Goal: Task Accomplishment & Management: Manage account settings

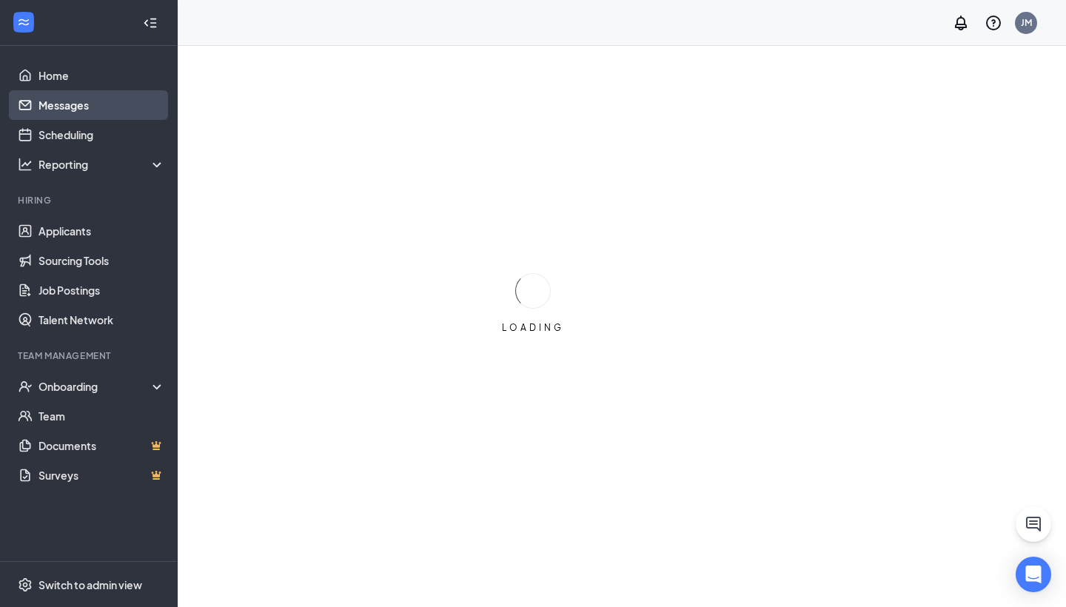
click at [55, 117] on link "Messages" at bounding box center [101, 105] width 127 height 30
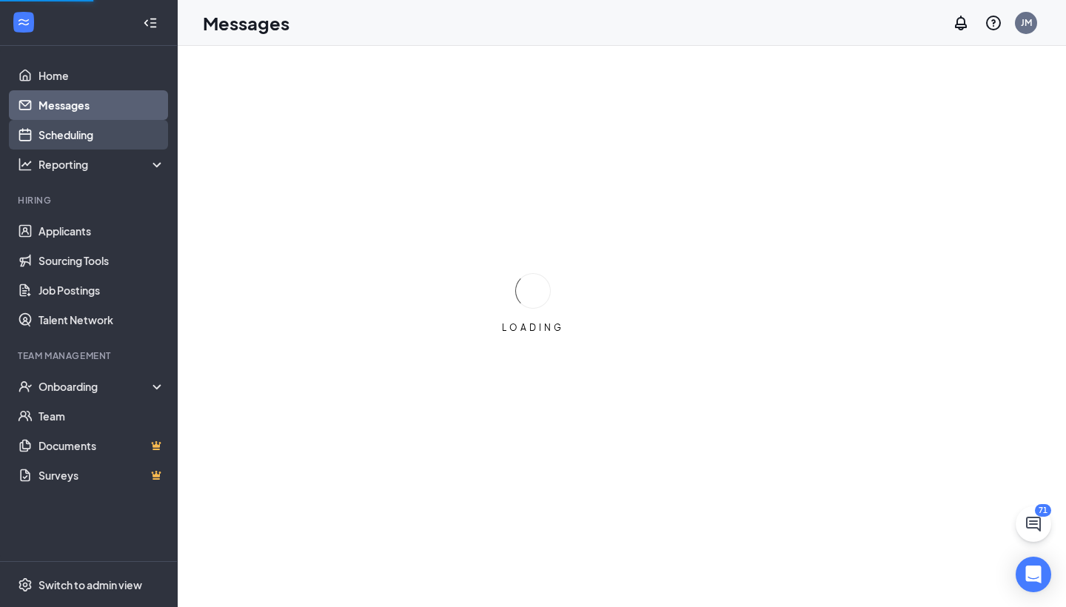
click at [62, 130] on link "Scheduling" at bounding box center [101, 135] width 127 height 30
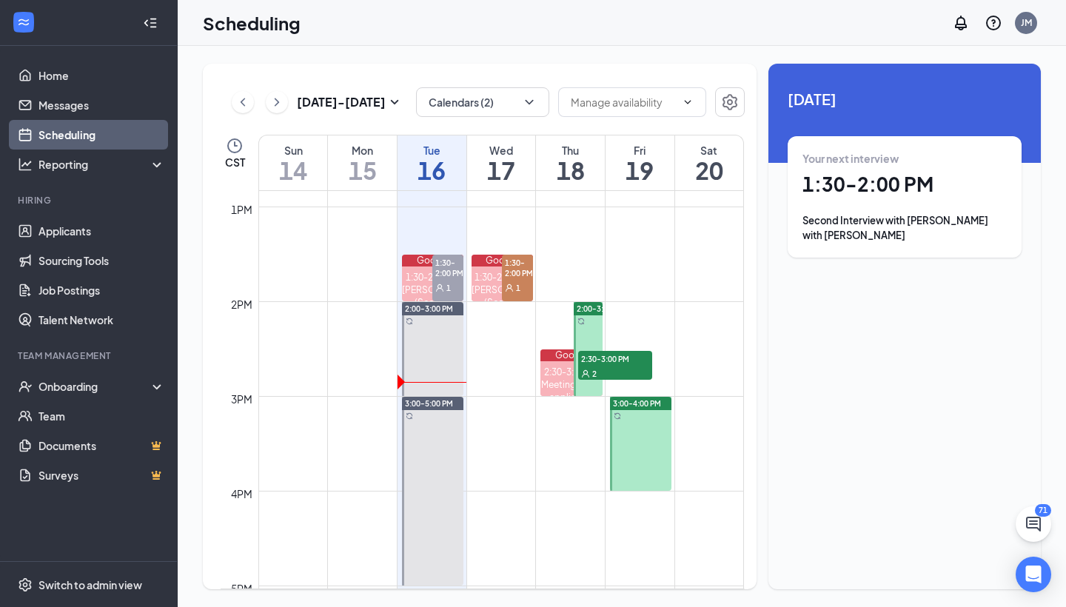
scroll to position [1218, 0]
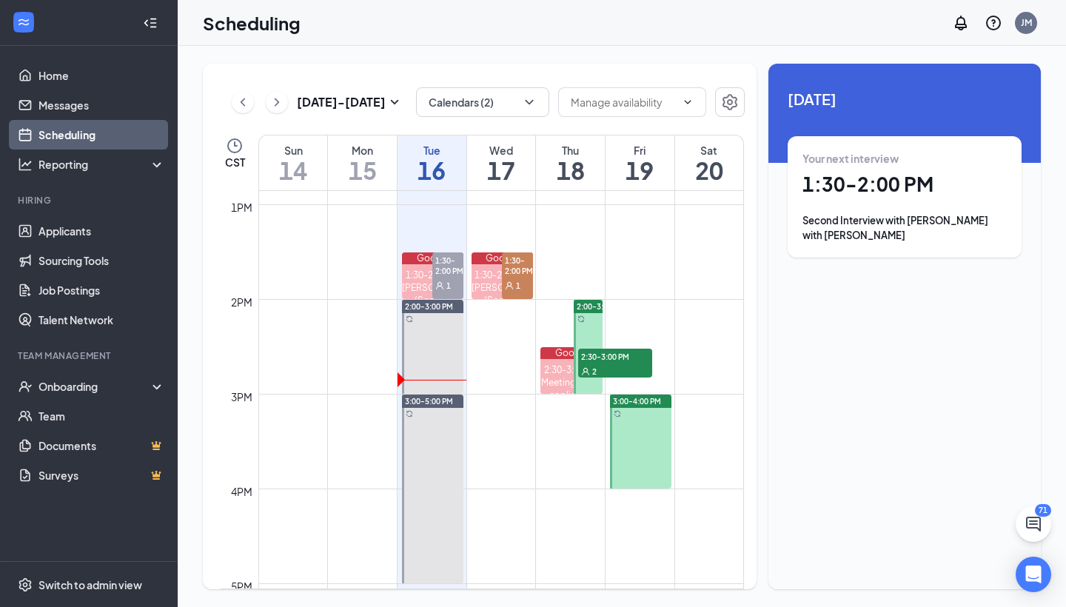
click at [255, 112] on div "[DATE] - [DATE]" at bounding box center [318, 102] width 172 height 30
click at [248, 107] on icon "ChevronLeft" at bounding box center [242, 102] width 15 height 18
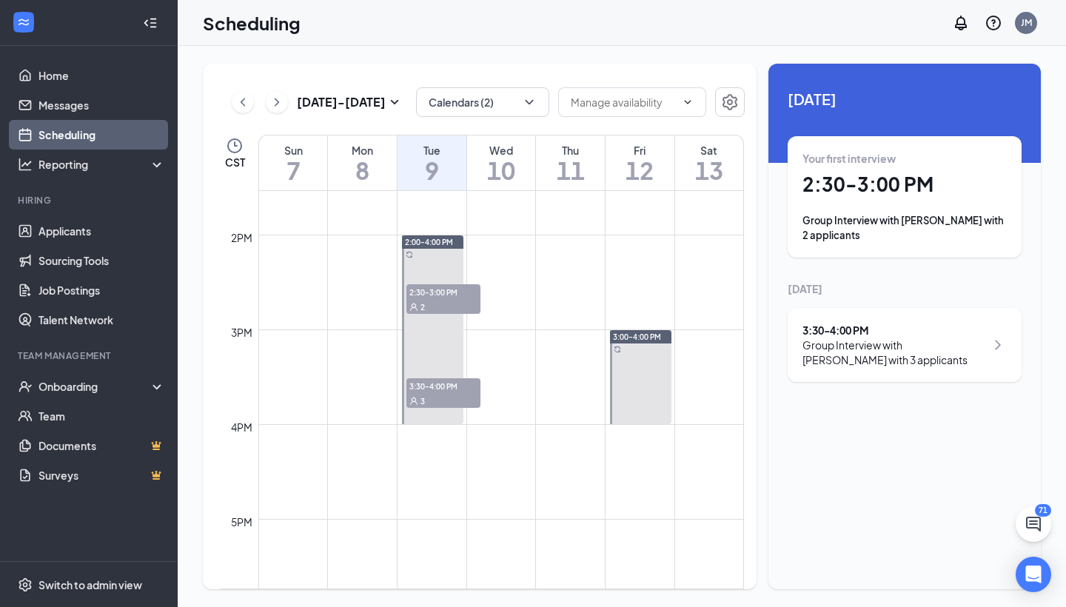
scroll to position [1284, 0]
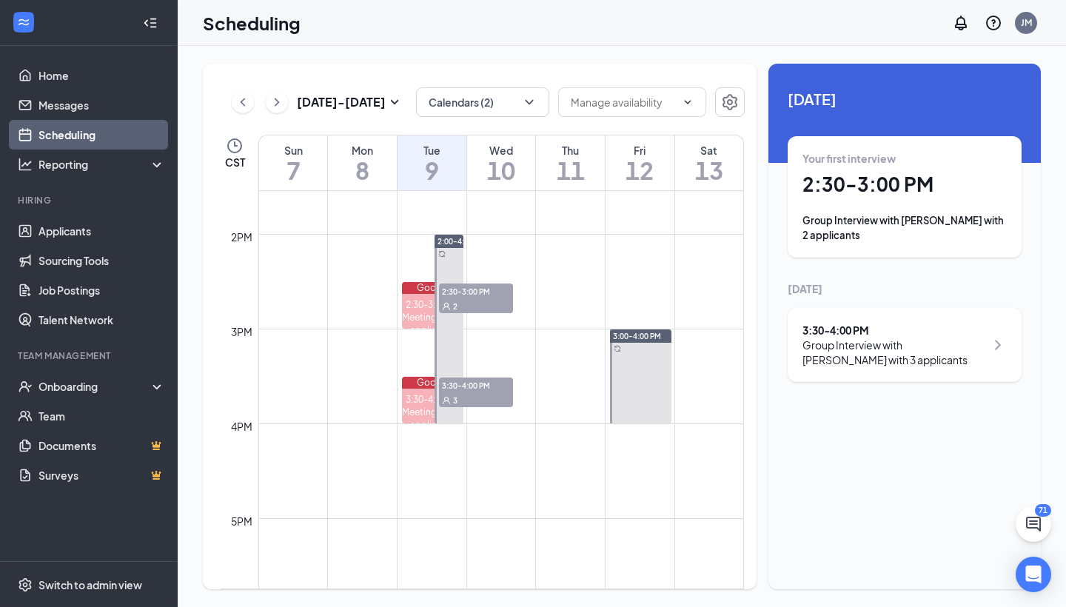
click at [453, 295] on span "2:30-3:00 PM" at bounding box center [476, 291] width 74 height 15
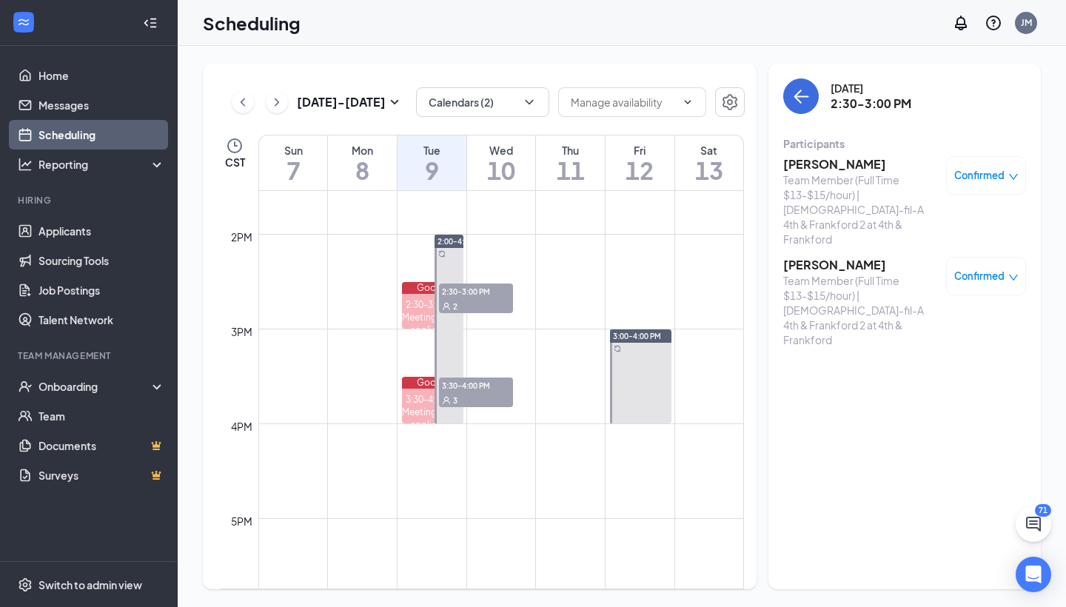
click at [818, 257] on h3 "[PERSON_NAME]" at bounding box center [860, 265] width 155 height 16
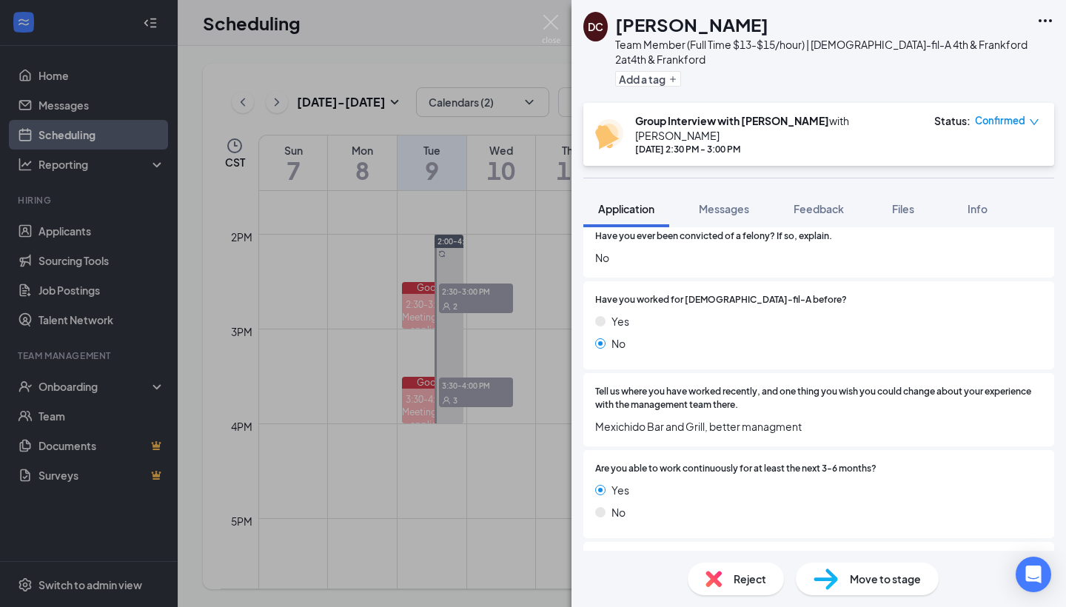
scroll to position [386, 0]
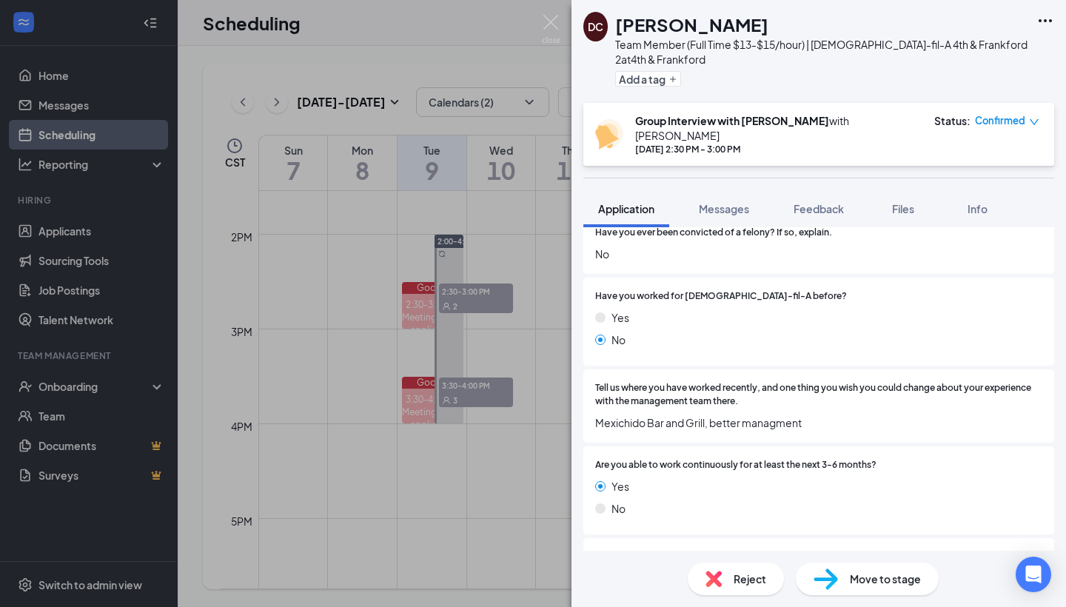
click at [536, 469] on div "DC [PERSON_NAME] Team Member (Full Time $13-$15/hour) | [DEMOGRAPHIC_DATA]-fil-…" at bounding box center [533, 303] width 1066 height 607
